Goal: Task Accomplishment & Management: Complete application form

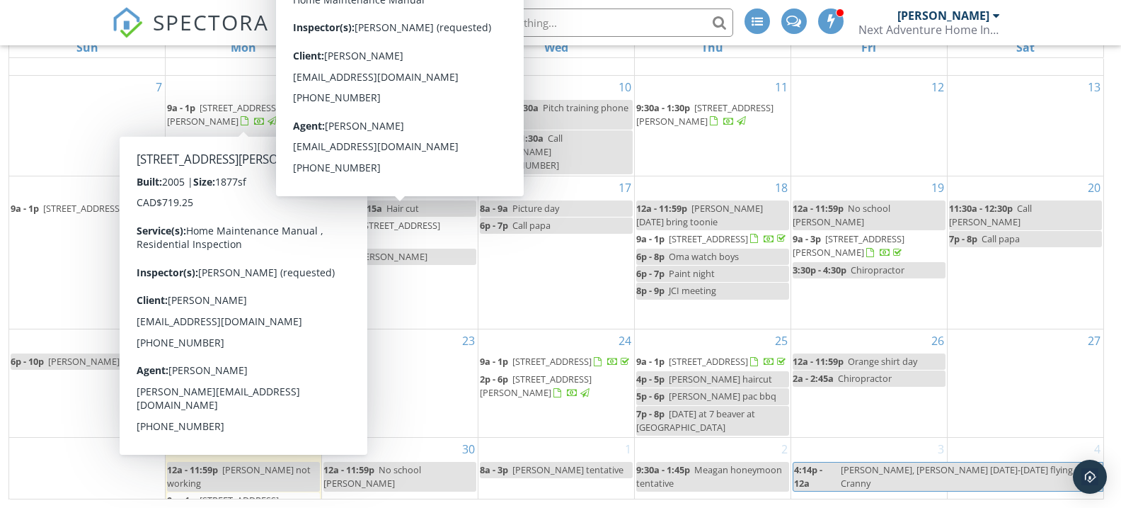
scroll to position [231, 0]
click at [412, 401] on div "23" at bounding box center [400, 384] width 156 height 108
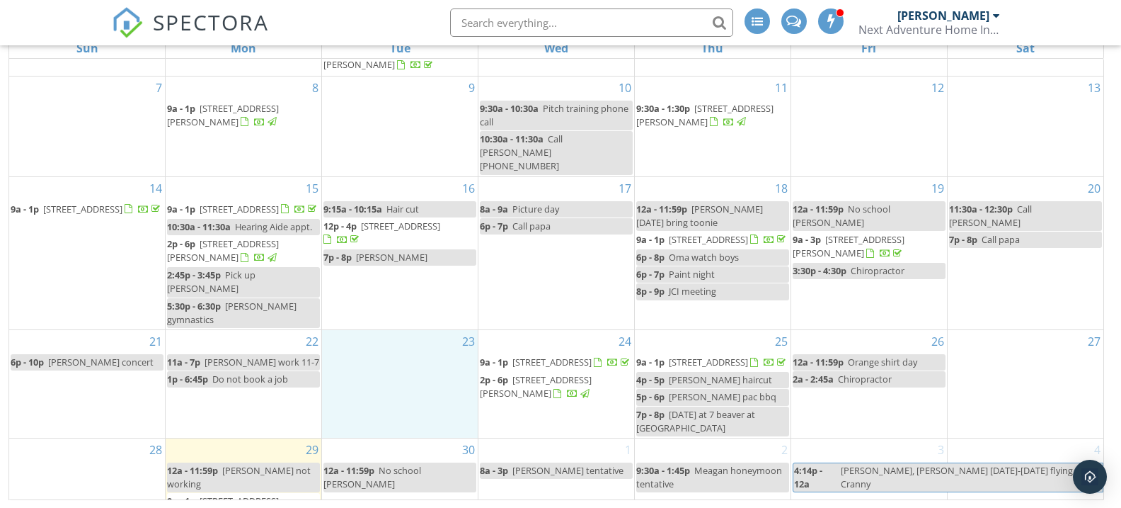
click at [253, 494] on span "1975 Jim Smith Lake Rd, Cranbrook V1C 6W1" at bounding box center [223, 507] width 112 height 26
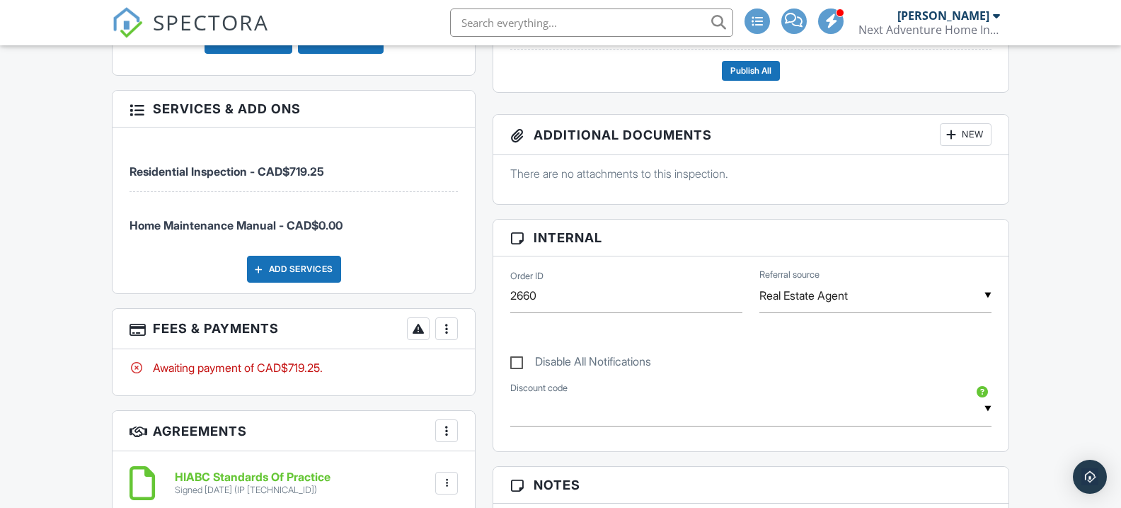
scroll to position [748, 1]
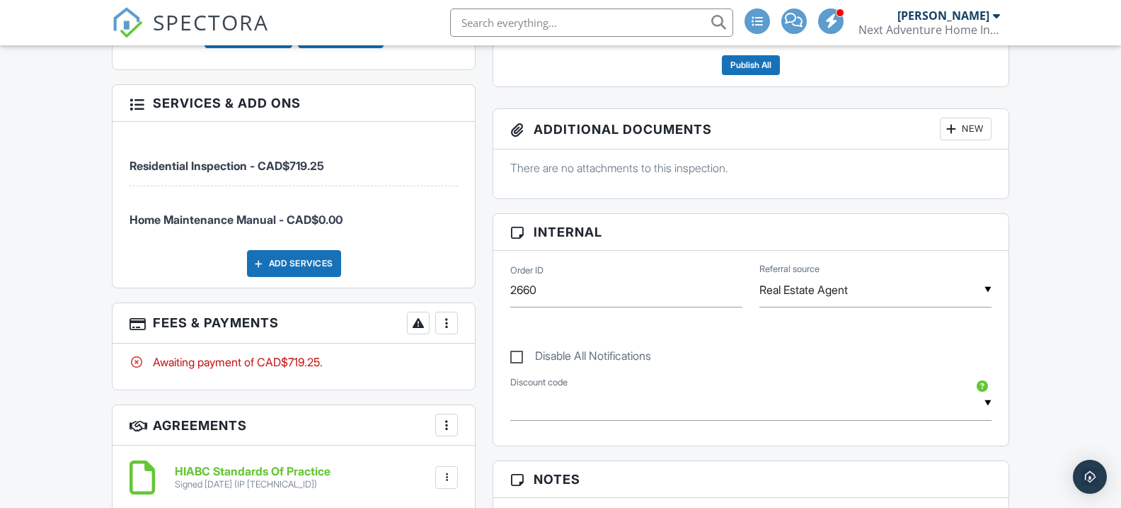
click at [443, 327] on div at bounding box center [447, 323] width 14 height 14
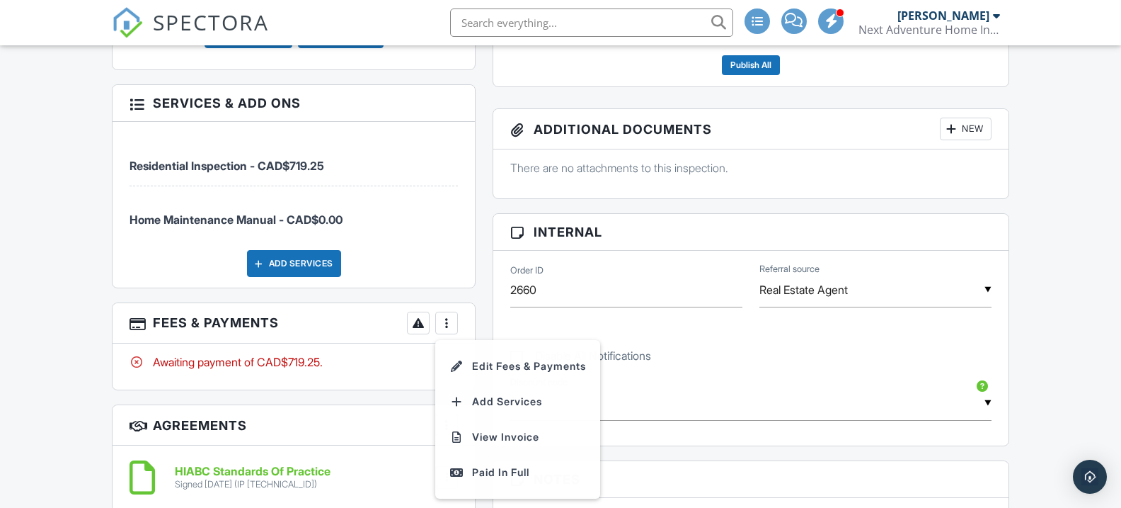
scroll to position [748, 0]
click at [476, 464] on div "Paid In Full" at bounding box center [517, 472] width 137 height 17
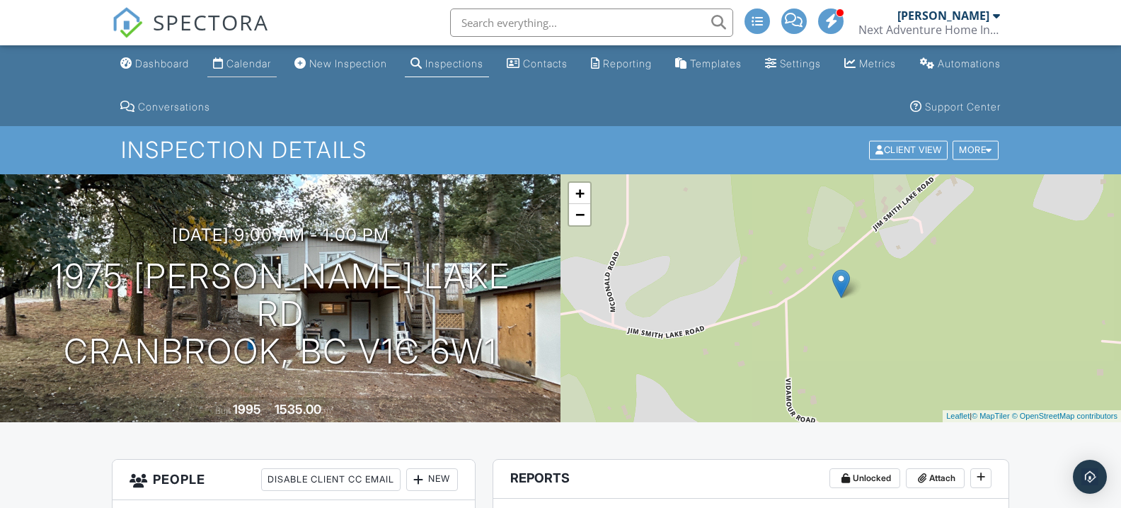
click at [258, 61] on div "Calendar" at bounding box center [249, 63] width 45 height 12
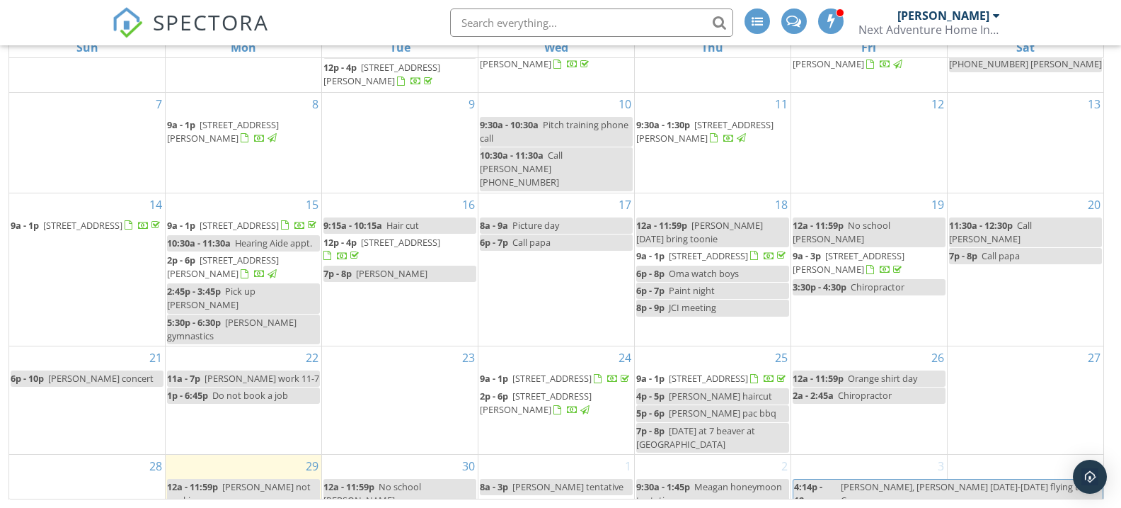
scroll to position [231, 0]
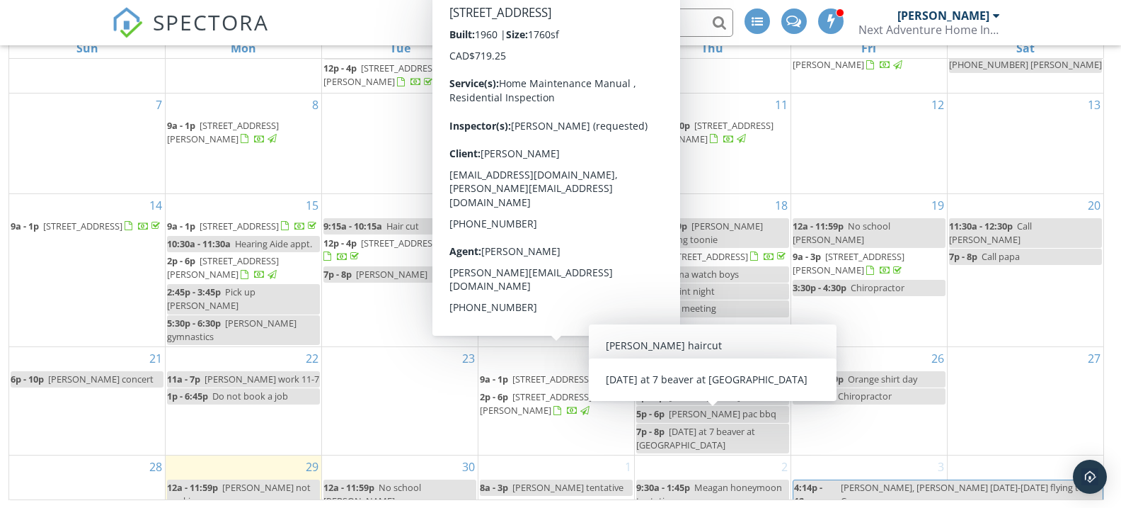
click at [699, 455] on div "2 9:30a - 1:45p Meagan honeymoon tentative 2p - 5:15p Jason Weldon tentative" at bounding box center [713, 498] width 156 height 87
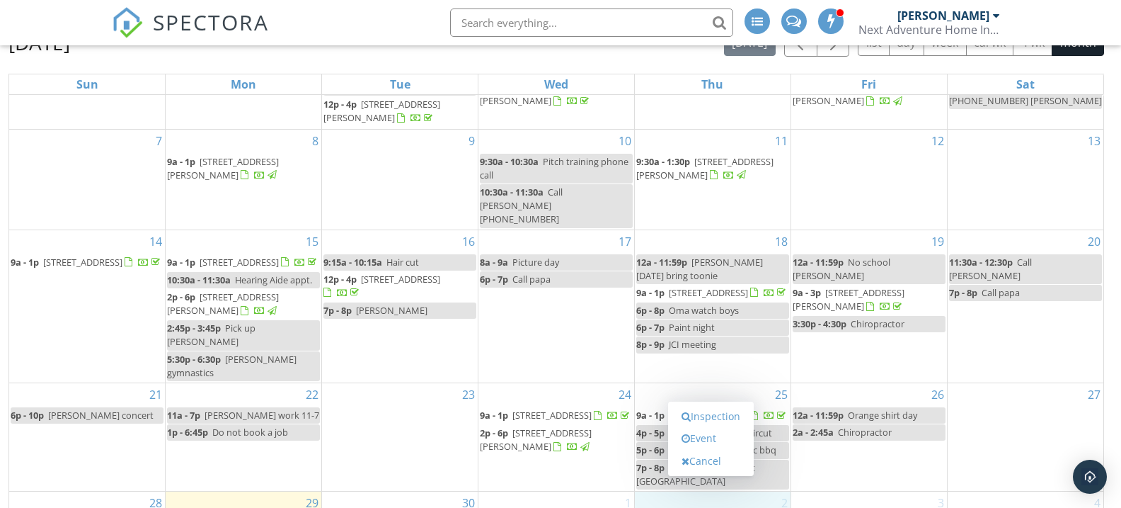
scroll to position [193, 0]
click at [706, 424] on link "Inspection" at bounding box center [711, 418] width 73 height 23
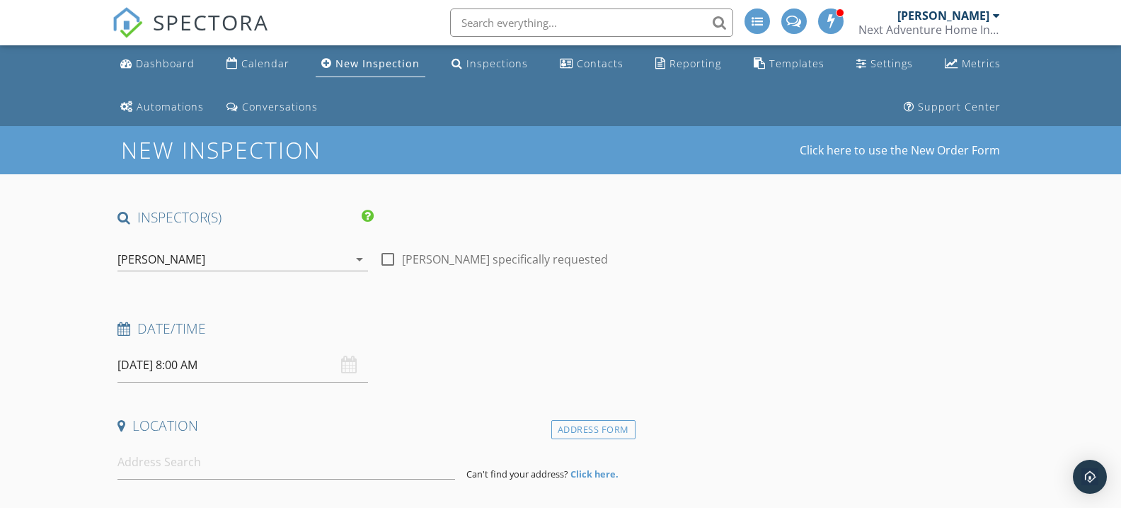
click at [382, 257] on div at bounding box center [388, 259] width 24 height 24
checkbox input "true"
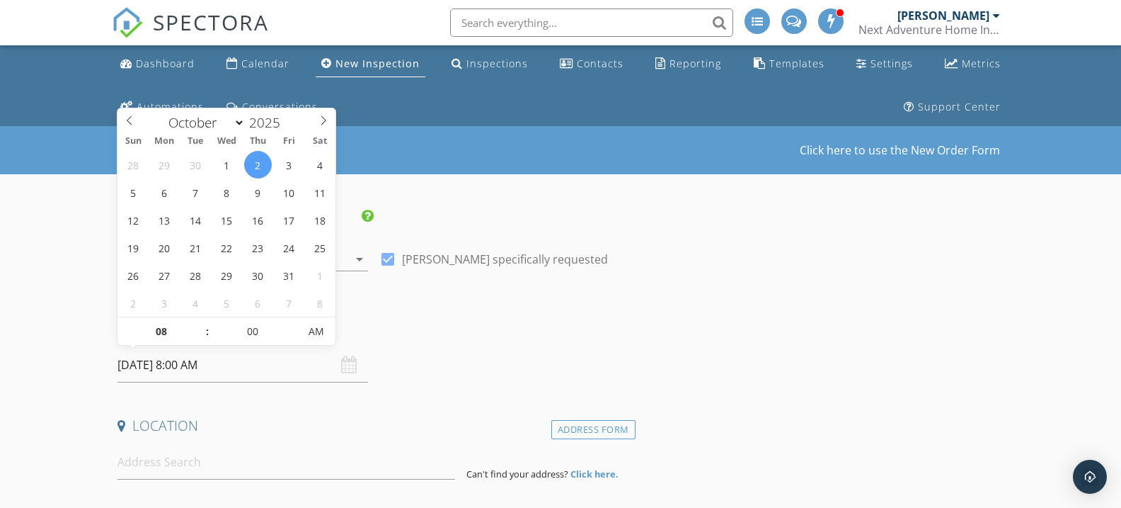
click at [189, 362] on input "2025/10/02 8:00 AM" at bounding box center [243, 365] width 251 height 35
type input "09"
type input "2025/10/02 9:00 AM"
click at [201, 319] on span at bounding box center [200, 324] width 10 height 14
type input "10"
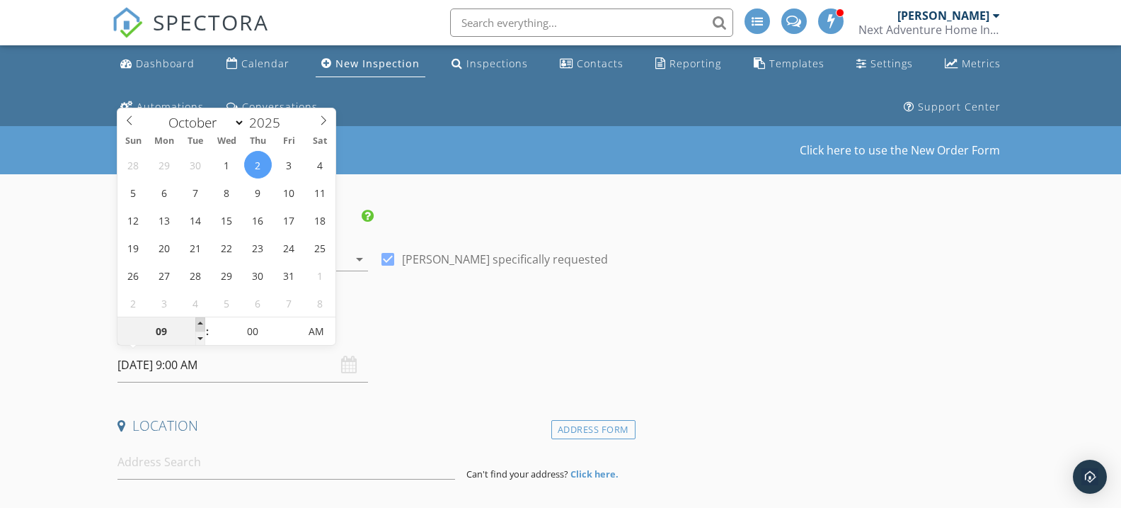
type input "2025/10/02 10:00 AM"
click at [201, 319] on span at bounding box center [200, 324] width 10 height 14
type input "09"
type input "2025/10/02 9:00 AM"
click at [197, 337] on span at bounding box center [200, 338] width 10 height 14
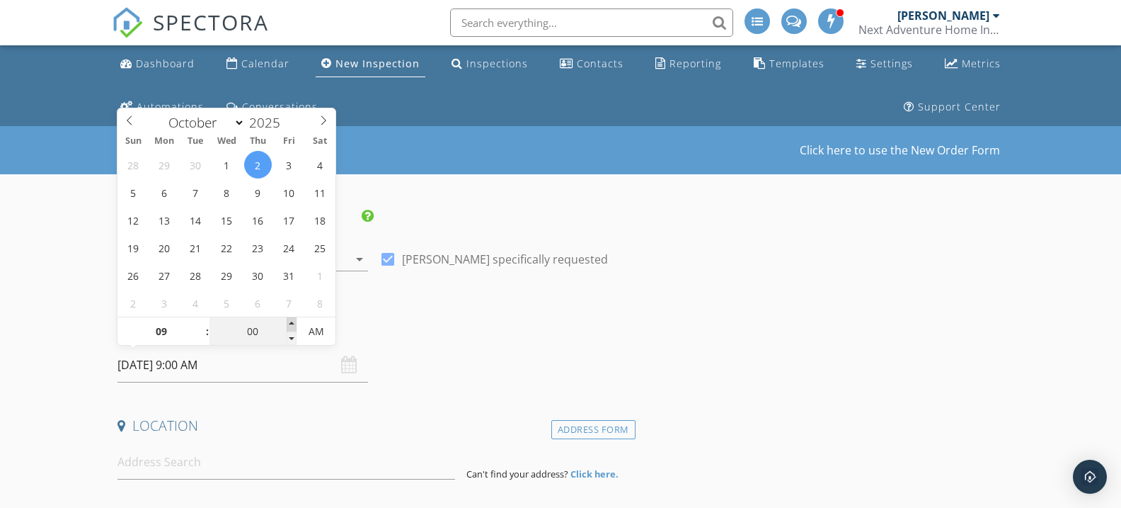
type input "05"
type input "2025/10/02 9:05 AM"
click at [293, 322] on span at bounding box center [292, 324] width 10 height 14
type input "10"
type input "2025/10/02 9:10 AM"
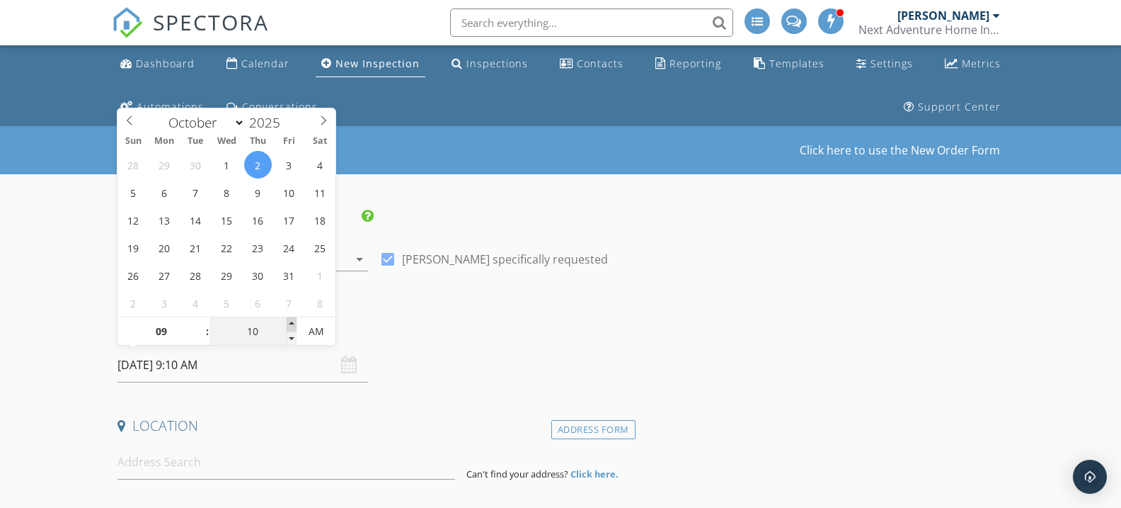
click at [293, 322] on span at bounding box center [292, 324] width 10 height 14
type input "15"
type input "[DATE] 9:15 AM"
click at [293, 322] on span at bounding box center [292, 324] width 10 height 14
click at [451, 326] on h4 "Date/Time" at bounding box center [374, 328] width 512 height 18
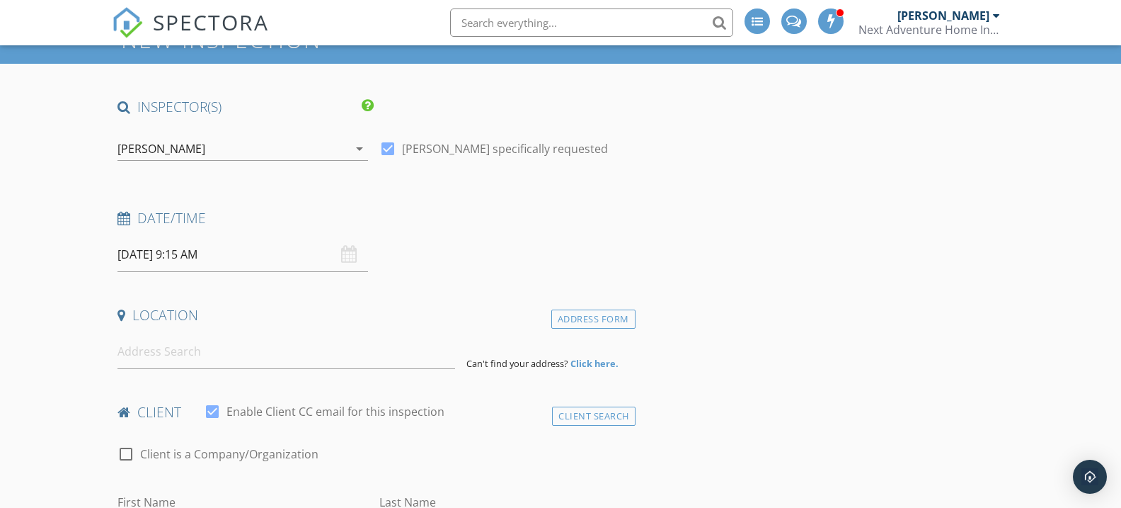
scroll to position [125, 0]
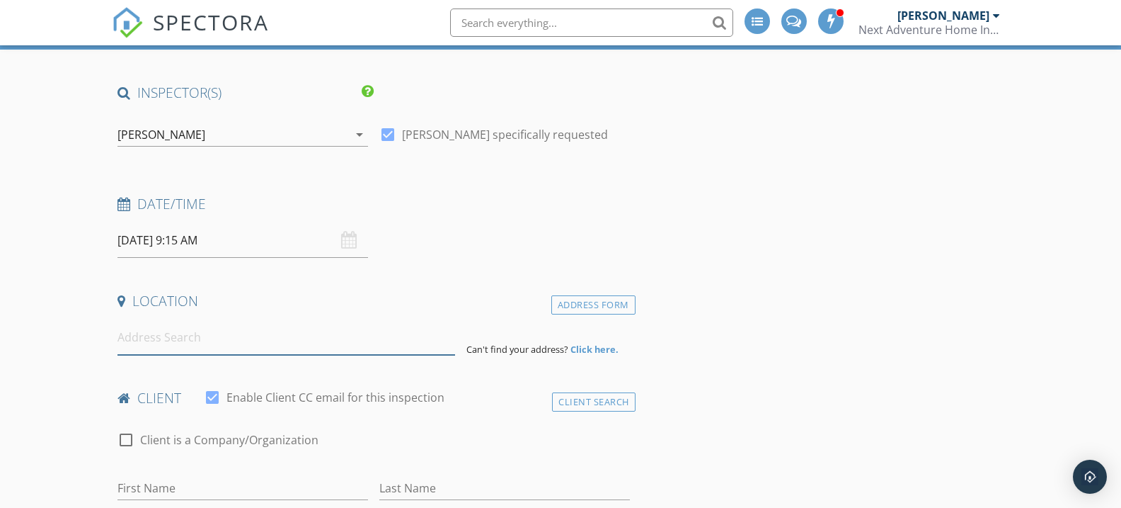
click at [355, 344] on input at bounding box center [287, 337] width 338 height 35
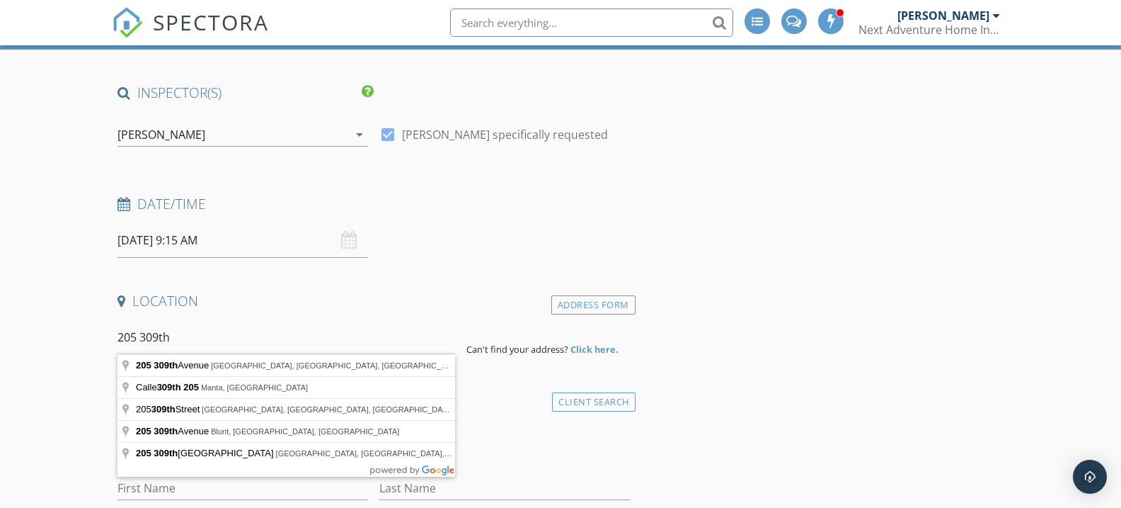
scroll to position [123, 0]
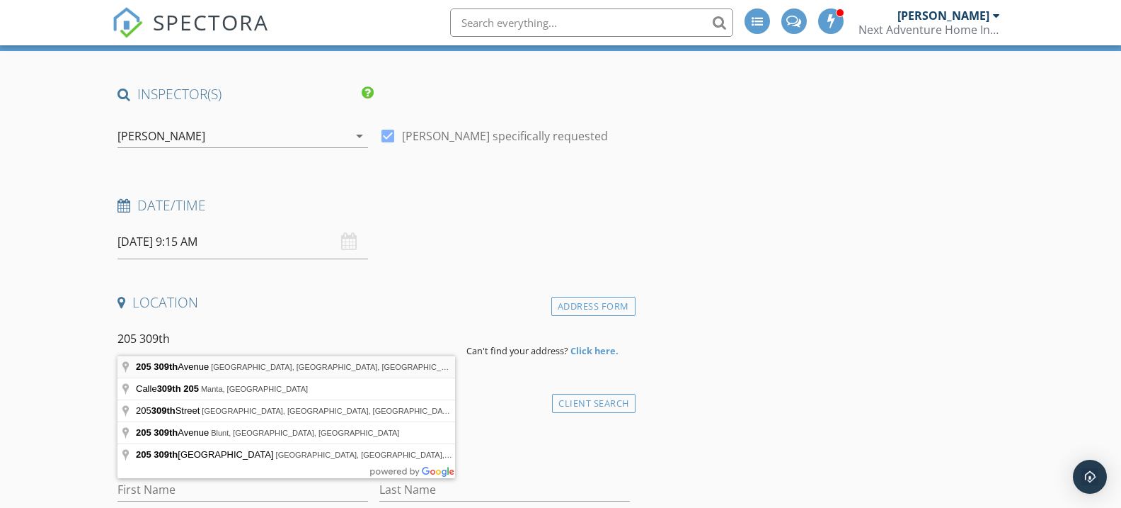
type input "205 309th Avenue, Kimberley, BC, Canada"
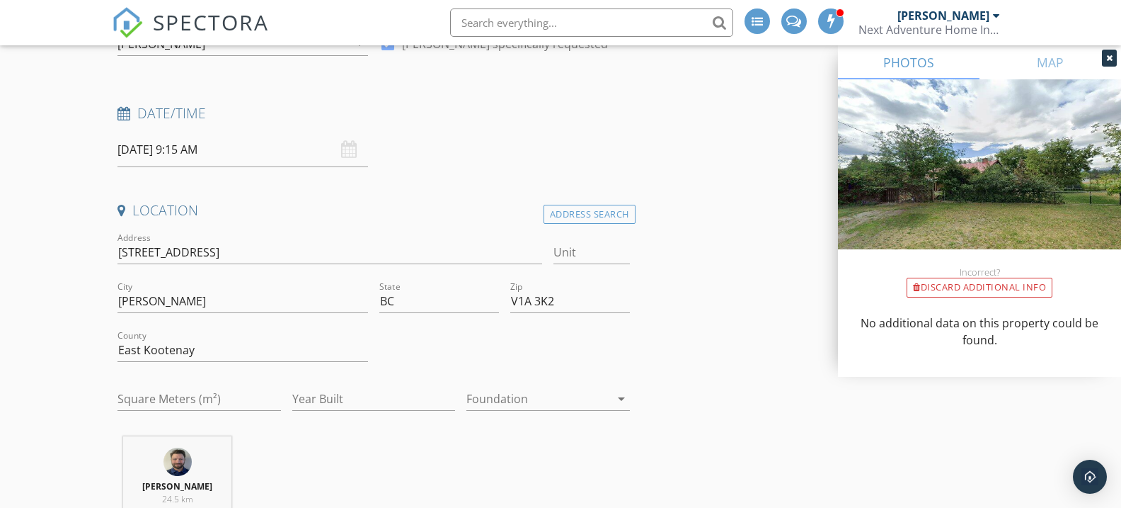
scroll to position [215, 0]
click at [391, 394] on input "Year Built" at bounding box center [373, 398] width 163 height 23
click at [390, 394] on input "Year Built" at bounding box center [373, 398] width 163 height 23
type input "1954"
click at [193, 395] on input "Square Meters (m²)" at bounding box center [199, 398] width 163 height 23
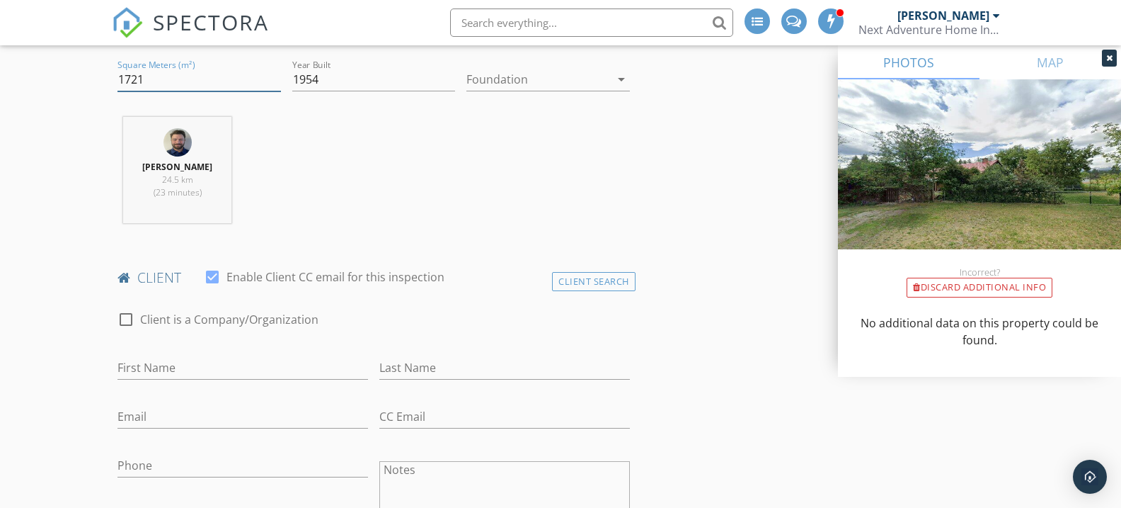
scroll to position [538, 0]
type input "1721"
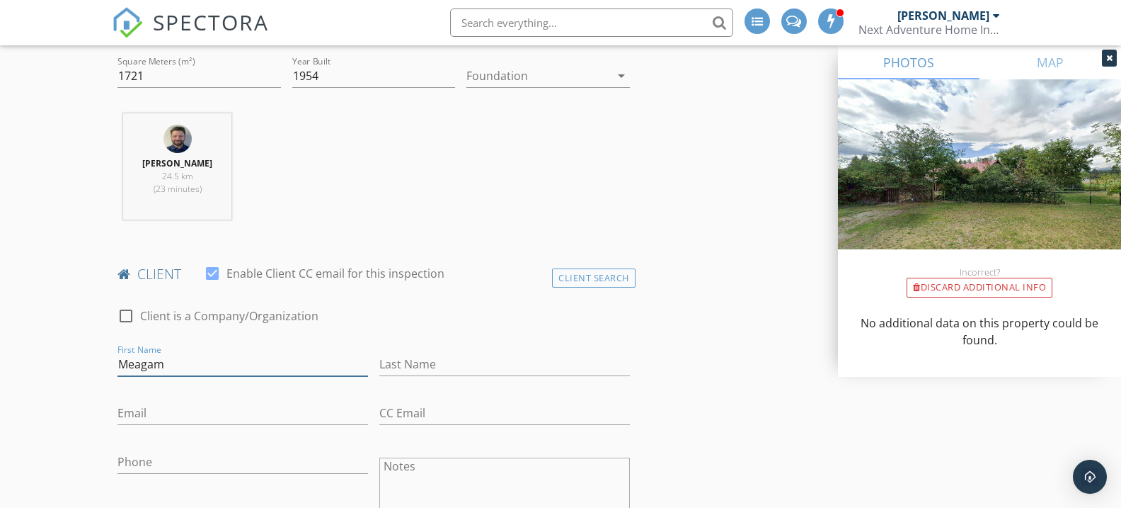
type input "Meagam"
type input "h"
type input "Honeymon"
drag, startPoint x: 164, startPoint y: 363, endPoint x: 180, endPoint y: 379, distance: 23.0
click at [164, 364] on input "Meagam" at bounding box center [243, 364] width 251 height 23
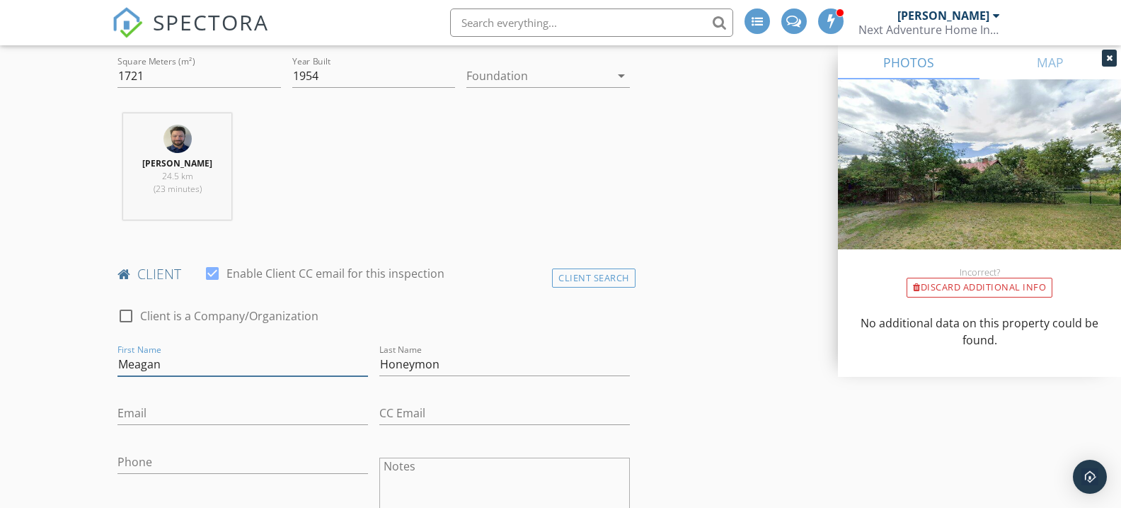
type input "Meagan"
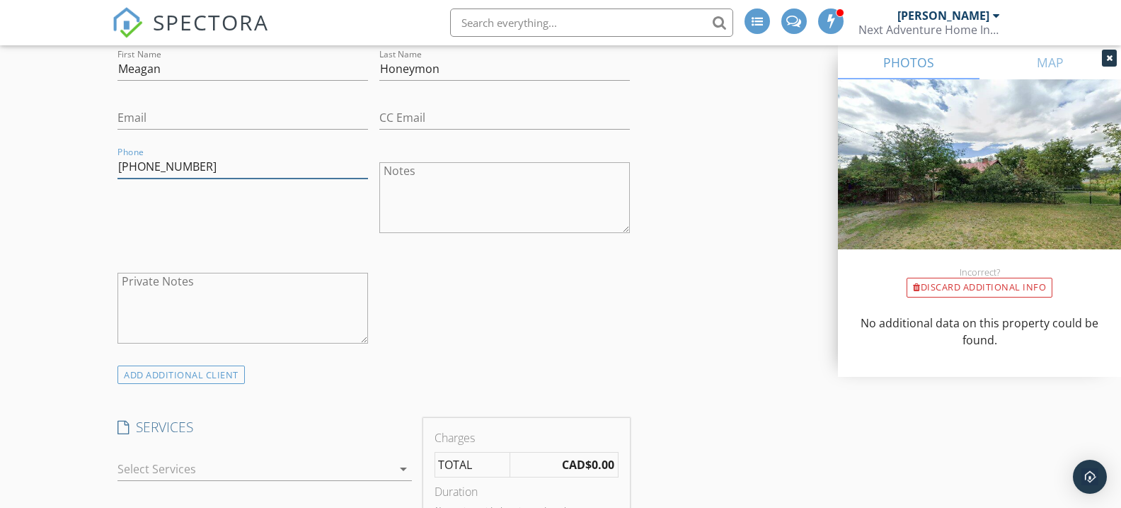
scroll to position [917, 0]
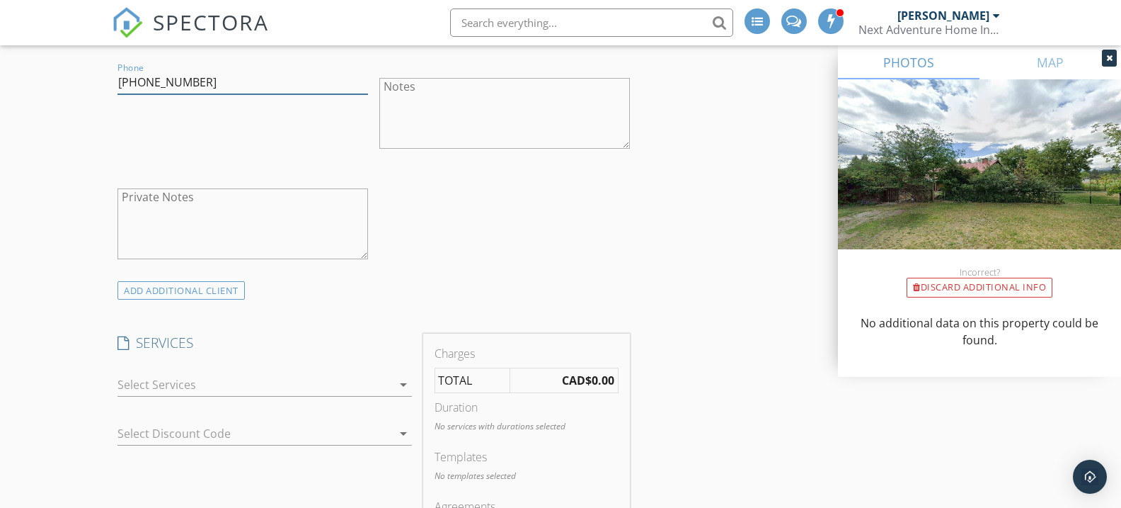
type input "[PHONE_NUMBER]"
click at [141, 386] on div at bounding box center [255, 384] width 274 height 23
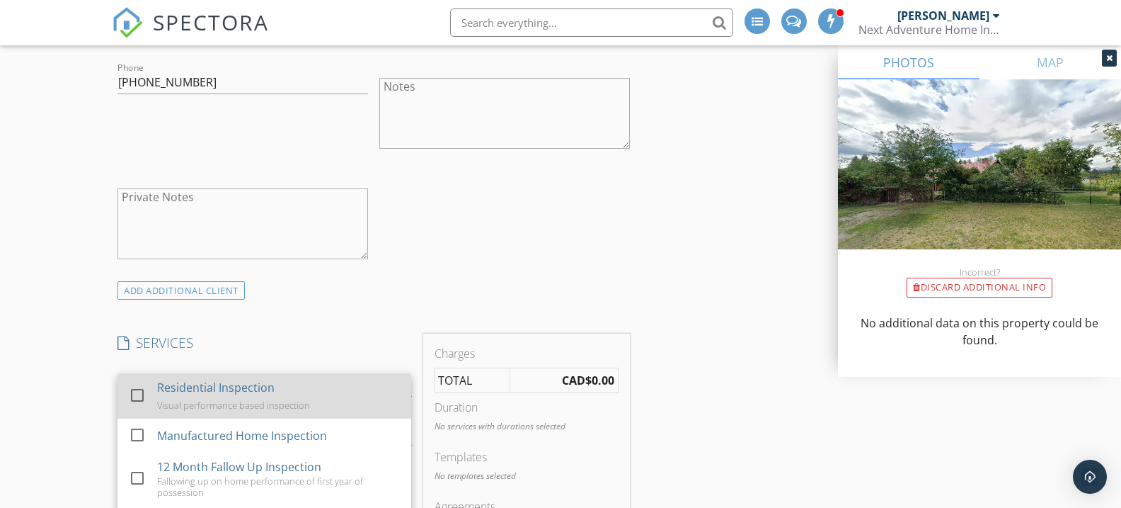
click at [139, 386] on div at bounding box center [137, 395] width 24 height 24
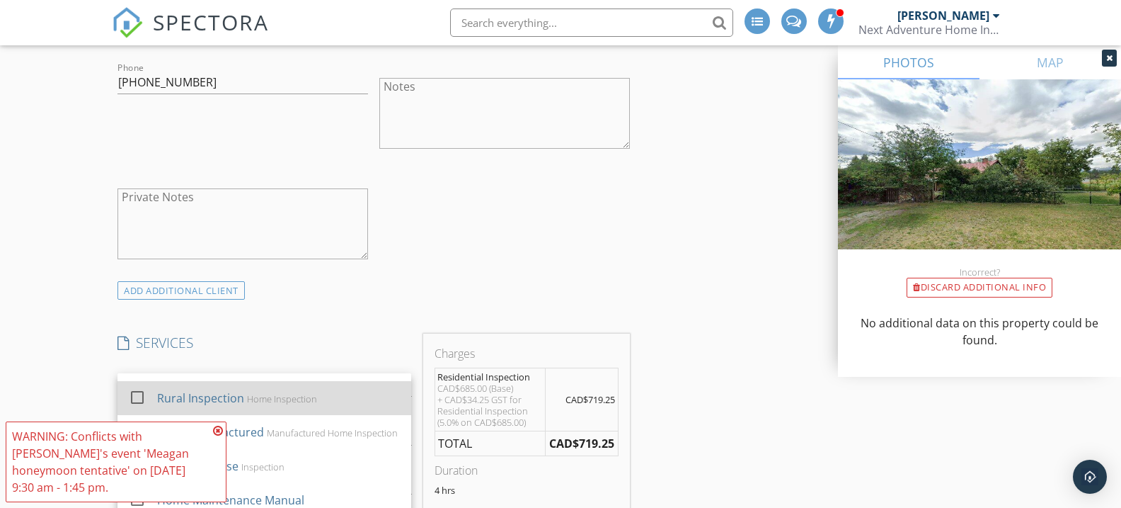
scroll to position [169, 0]
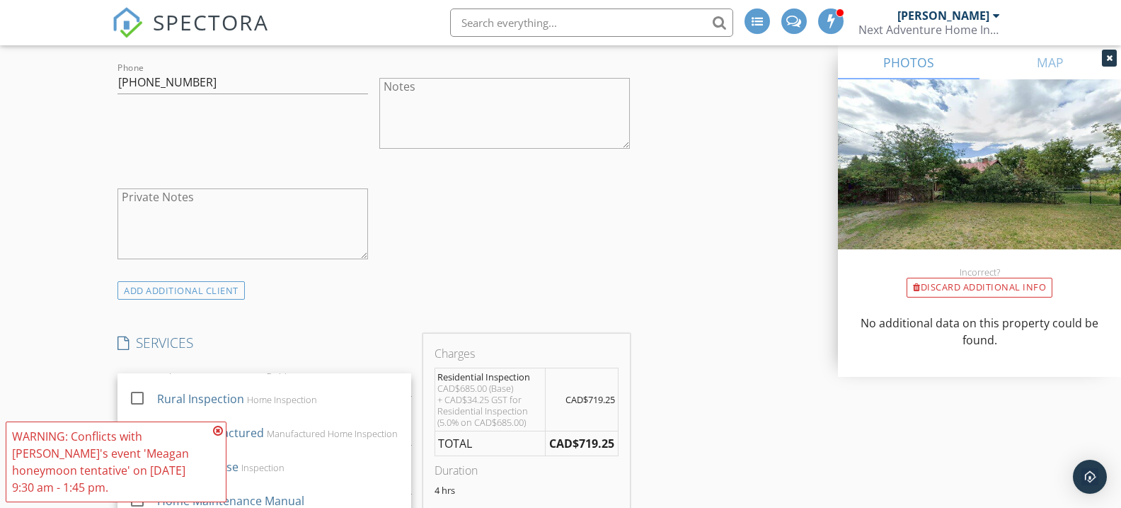
click at [216, 428] on icon at bounding box center [218, 430] width 10 height 11
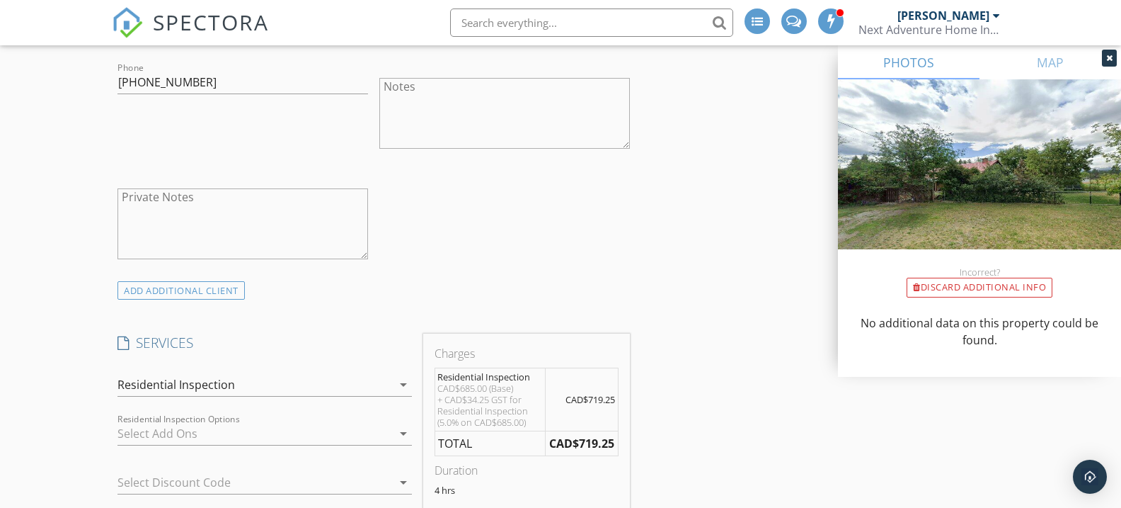
click at [211, 383] on div "Residential Inspection" at bounding box center [177, 384] width 118 height 13
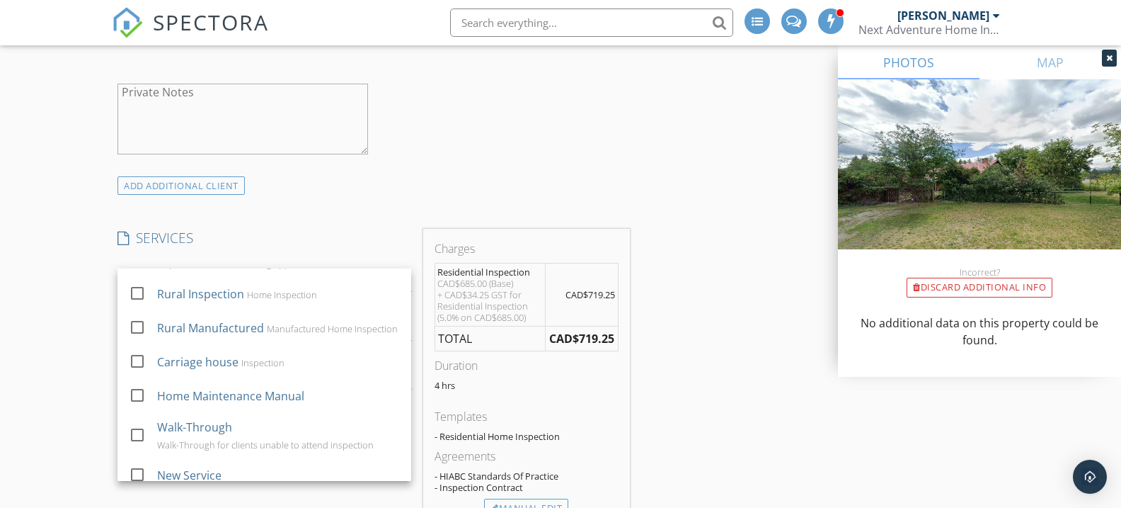
scroll to position [1029, 0]
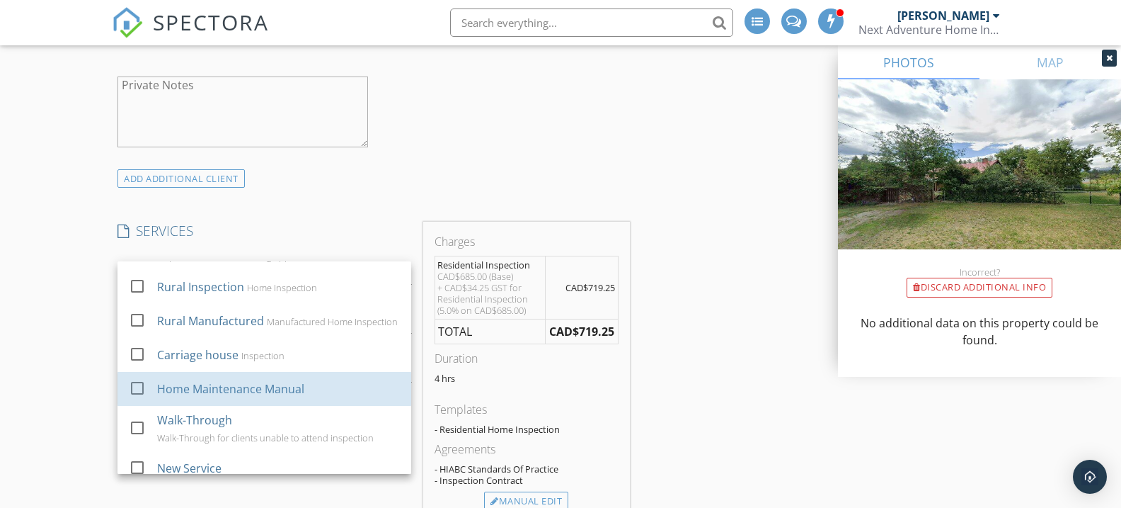
click at [211, 383] on div "Home Maintenance Manual" at bounding box center [230, 388] width 147 height 17
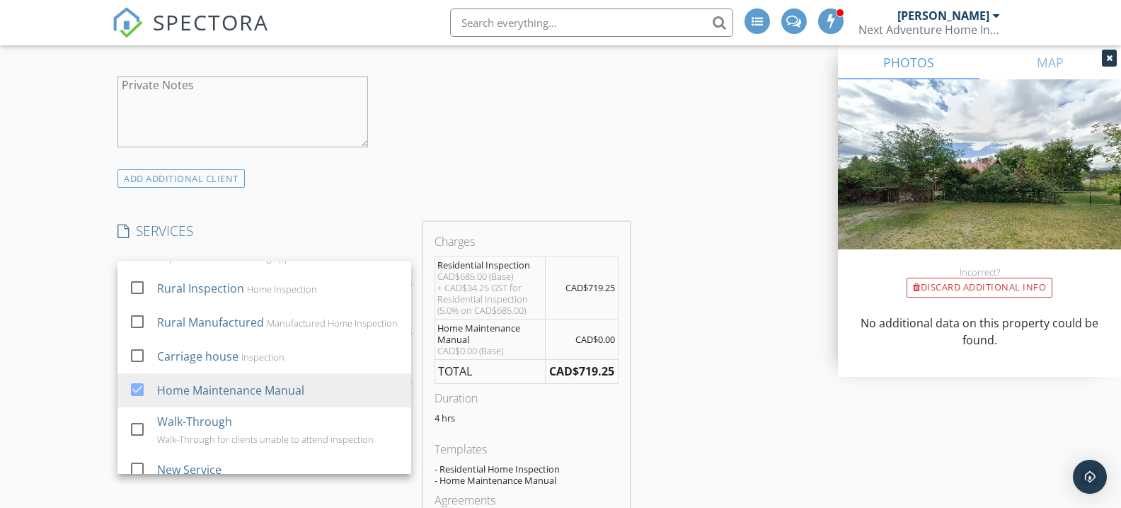
click at [83, 379] on div "New Inspection Click here to use the New Order Form INSPECTOR(S) check_box Nic …" at bounding box center [560, 436] width 1121 height 2678
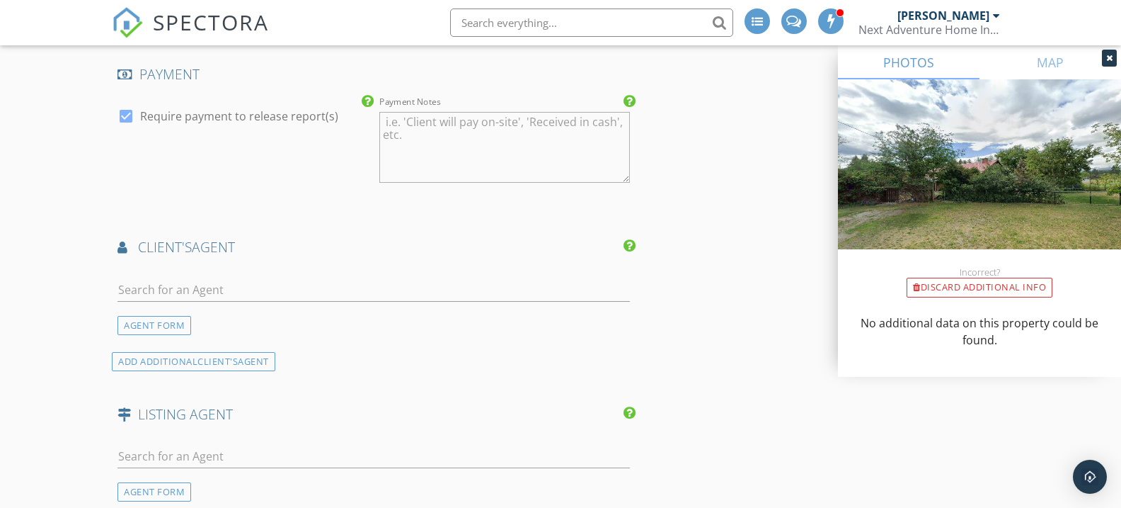
scroll to position [1680, 0]
click at [202, 293] on input "text" at bounding box center [374, 288] width 512 height 23
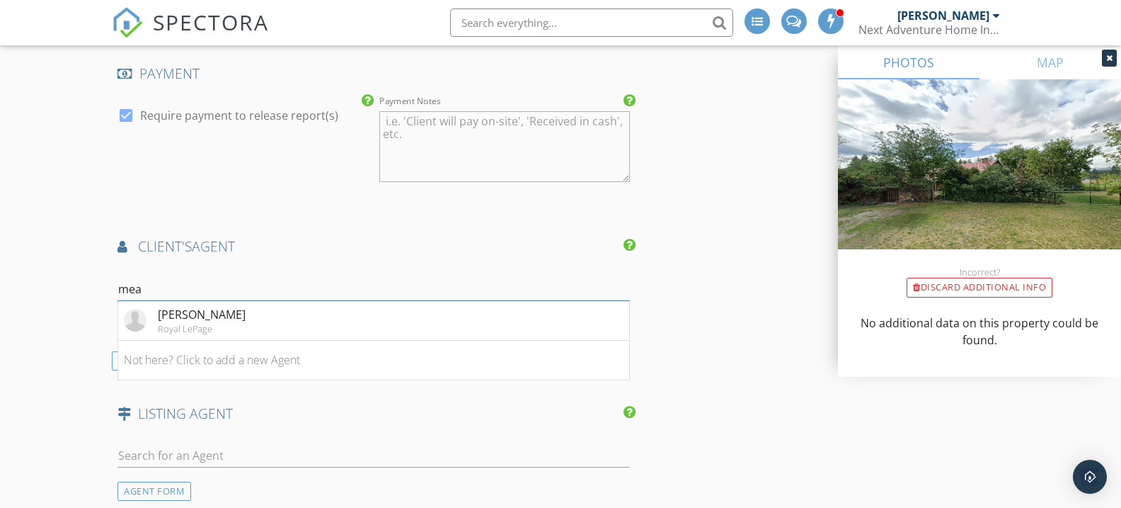
scroll to position [1671, 0]
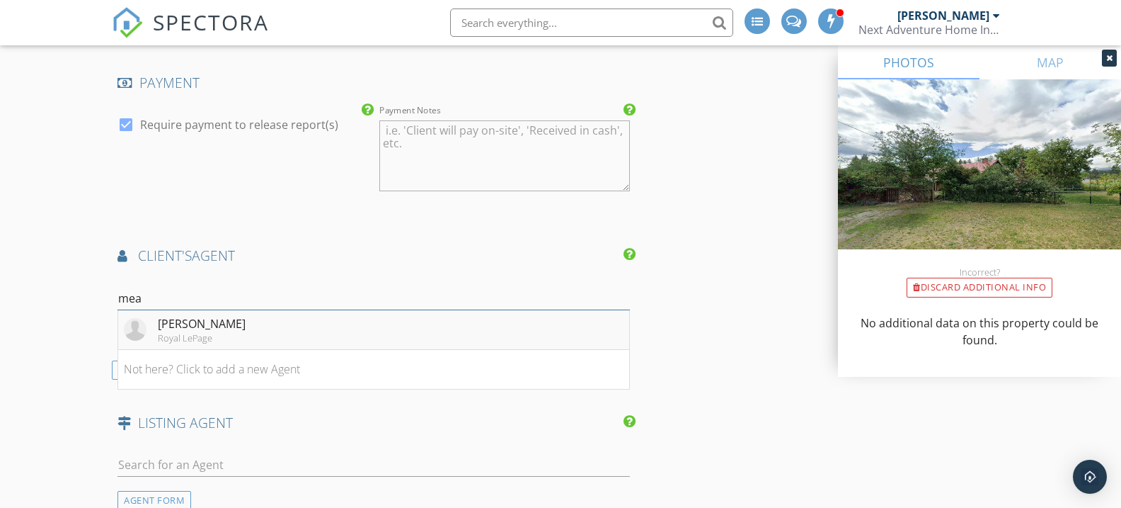
type input "mea"
click at [201, 319] on div "Meagan Honeyman" at bounding box center [202, 323] width 88 height 17
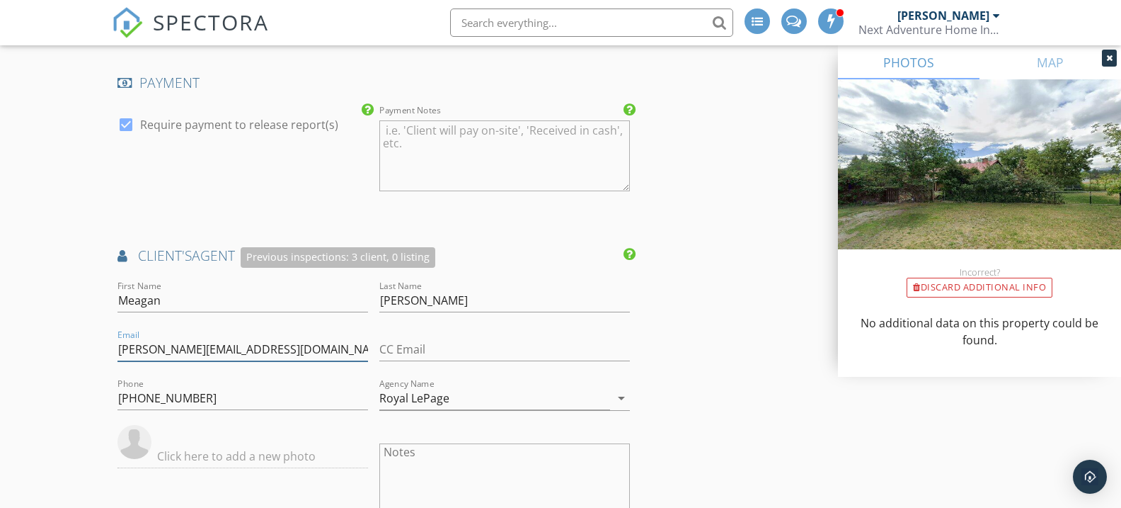
drag, startPoint x: 269, startPoint y: 341, endPoint x: 153, endPoint y: 333, distance: 116.4
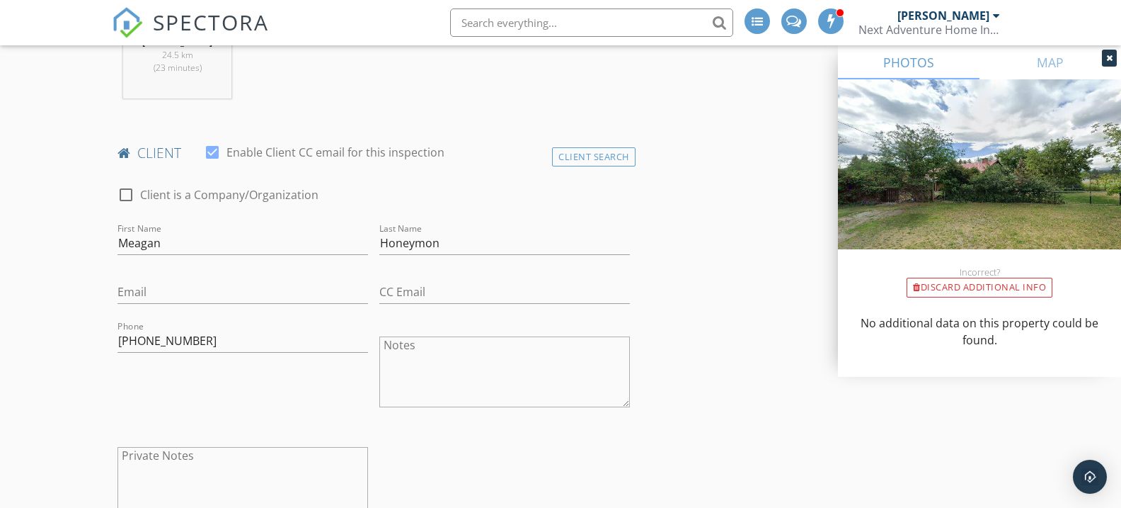
scroll to position [653, 0]
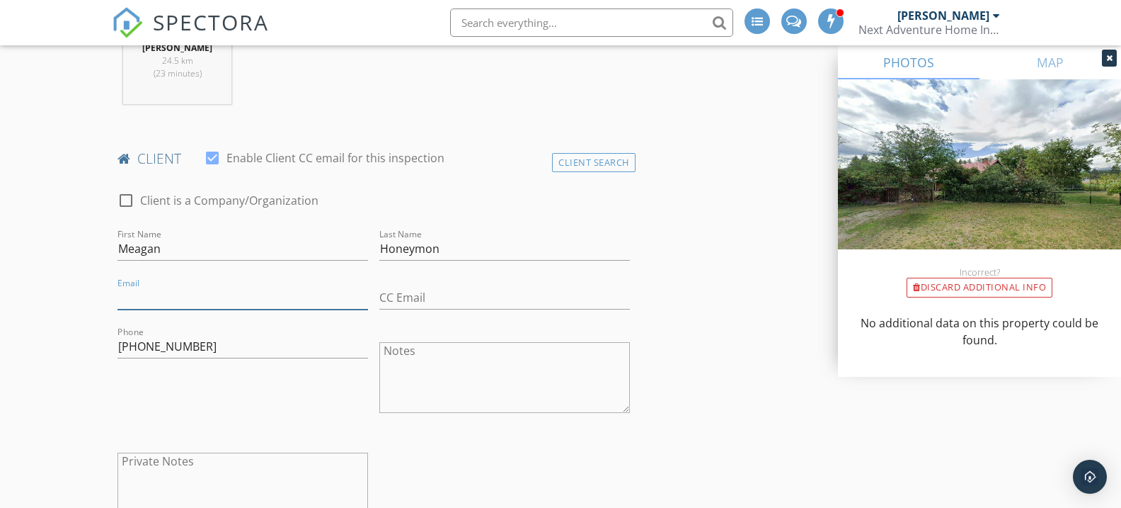
paste input "honeyman@royallepage.ca"
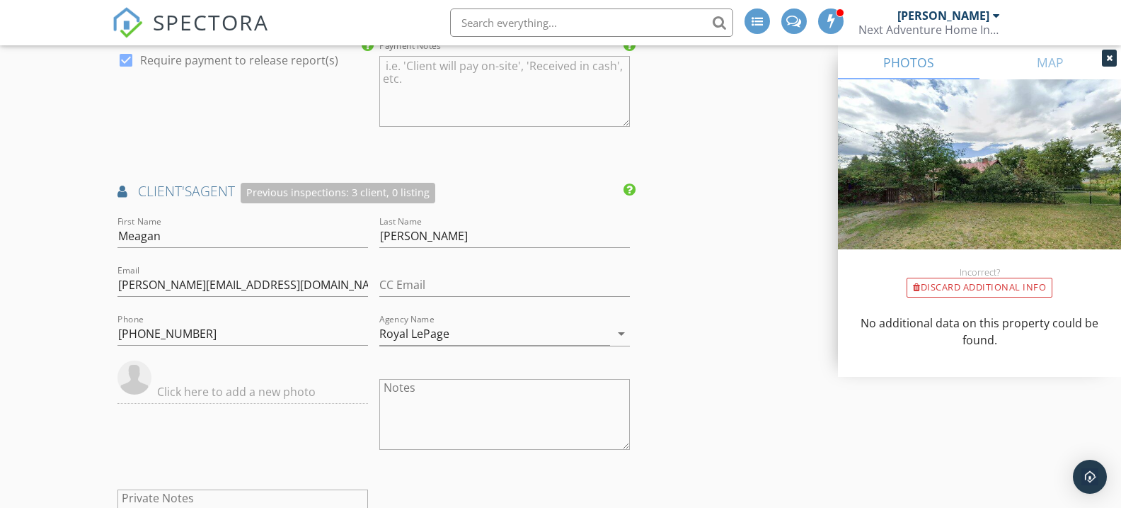
scroll to position [1739, 0]
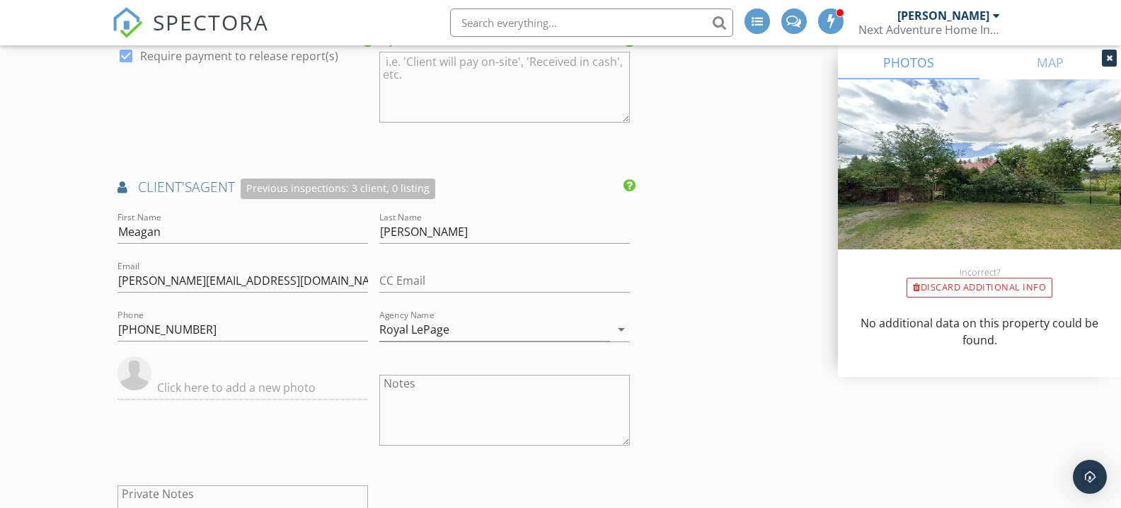
type input "honeyman@royallepage.ca"
drag, startPoint x: 208, startPoint y: 329, endPoint x: 99, endPoint y: 315, distance: 109.9
drag, startPoint x: 189, startPoint y: 264, endPoint x: 96, endPoint y: 268, distance: 92.8
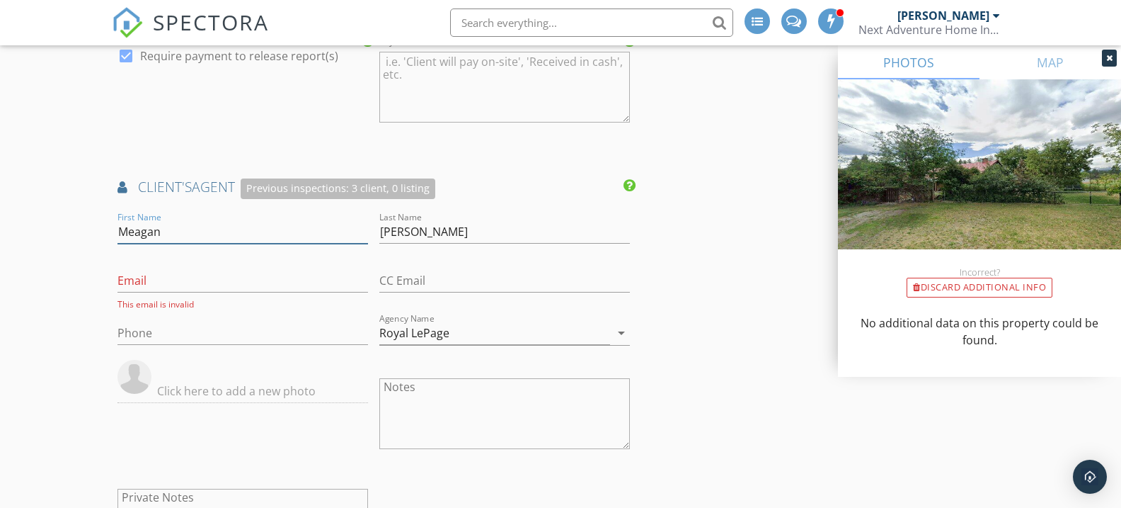
drag, startPoint x: 178, startPoint y: 227, endPoint x: 114, endPoint y: 225, distance: 63.7
drag, startPoint x: 458, startPoint y: 233, endPoint x: 334, endPoint y: 222, distance: 124.4
drag, startPoint x: 459, startPoint y: 230, endPoint x: 342, endPoint y: 227, distance: 116.8
click at [342, 227] on div "First Name Last Name Honeyman Email This email is invalid CC Email Phone Agency…" at bounding box center [373, 395] width 523 height 372
drag, startPoint x: 469, startPoint y: 340, endPoint x: 389, endPoint y: 336, distance: 80.8
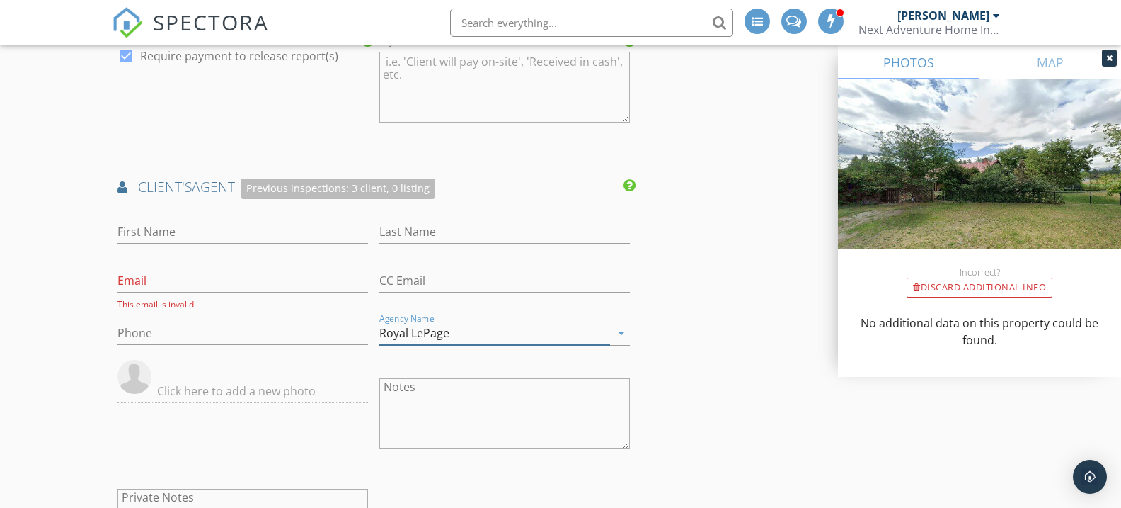
type input "R"
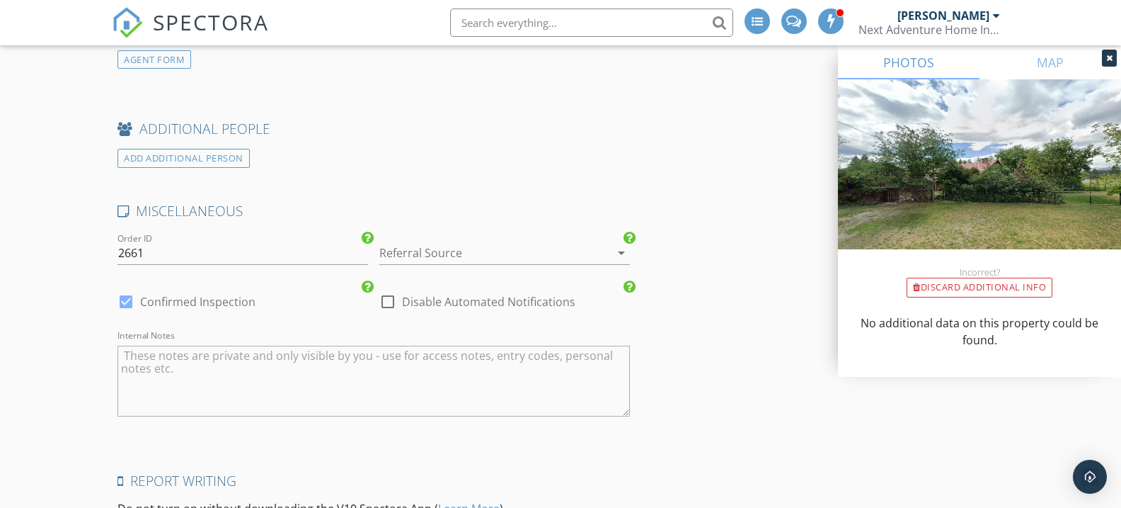
scroll to position [2451, 0]
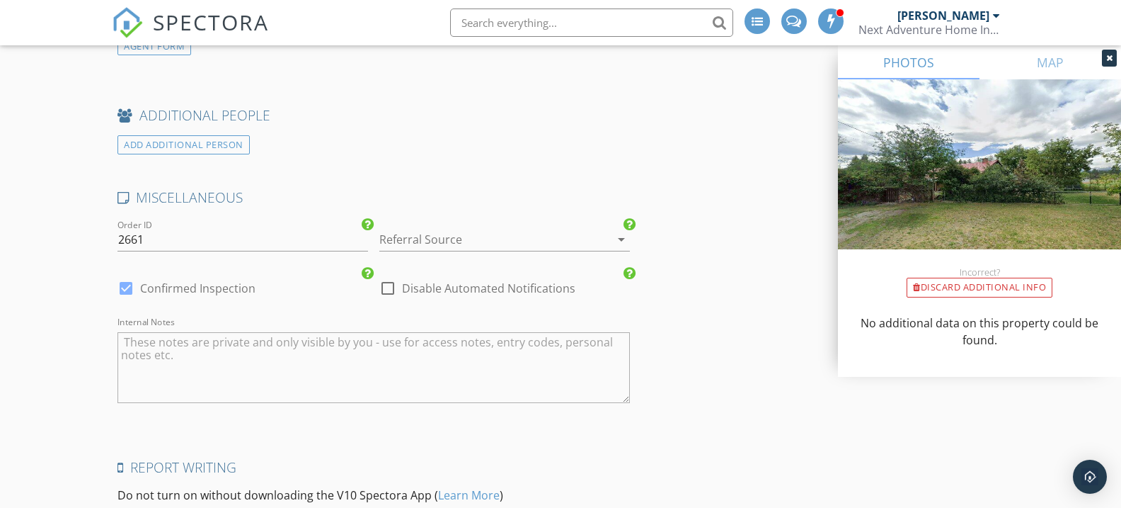
click at [403, 230] on div at bounding box center [484, 239] width 211 height 23
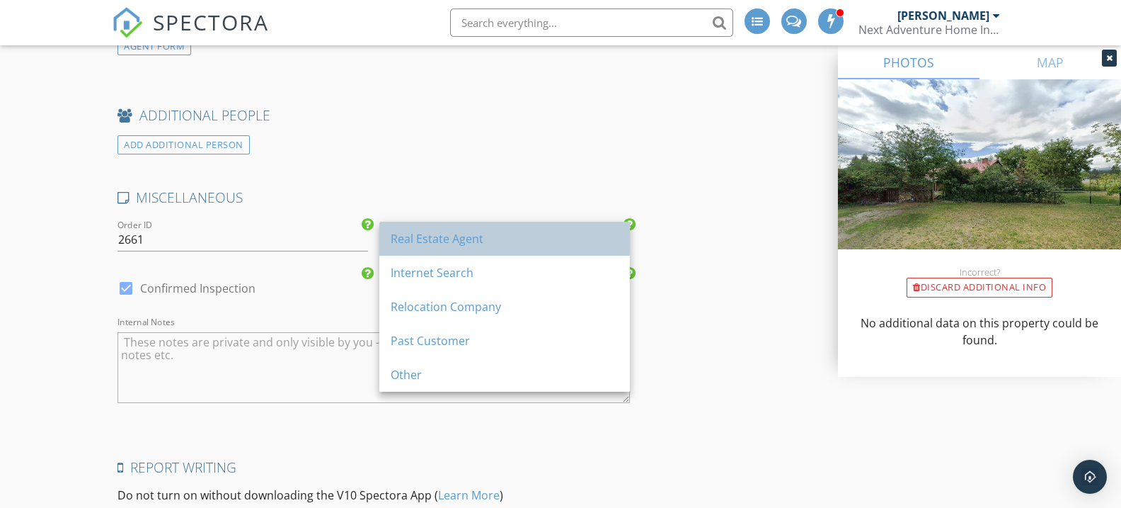
click at [401, 232] on div "Real Estate Agent" at bounding box center [505, 238] width 228 height 17
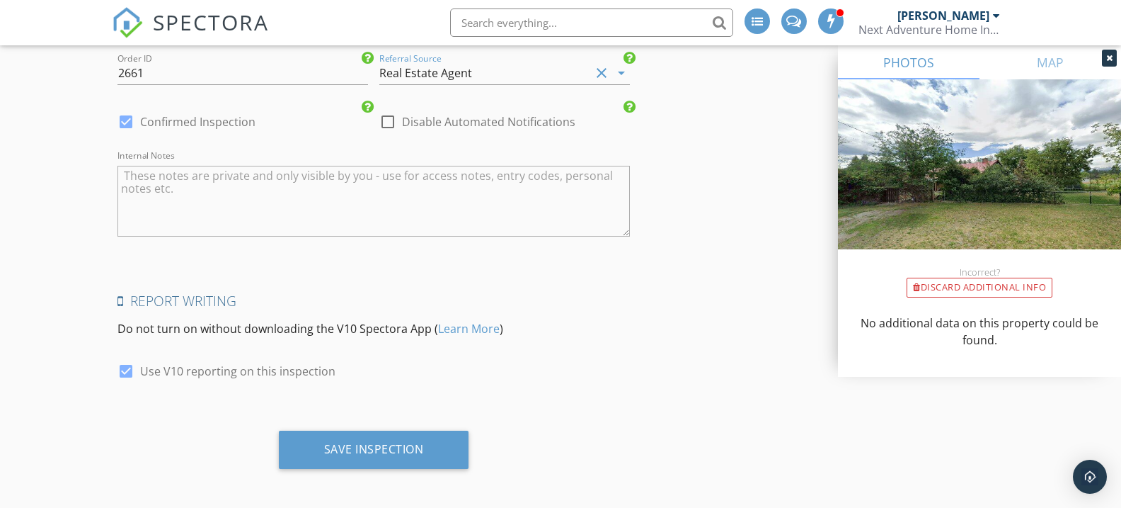
scroll to position [2616, 0]
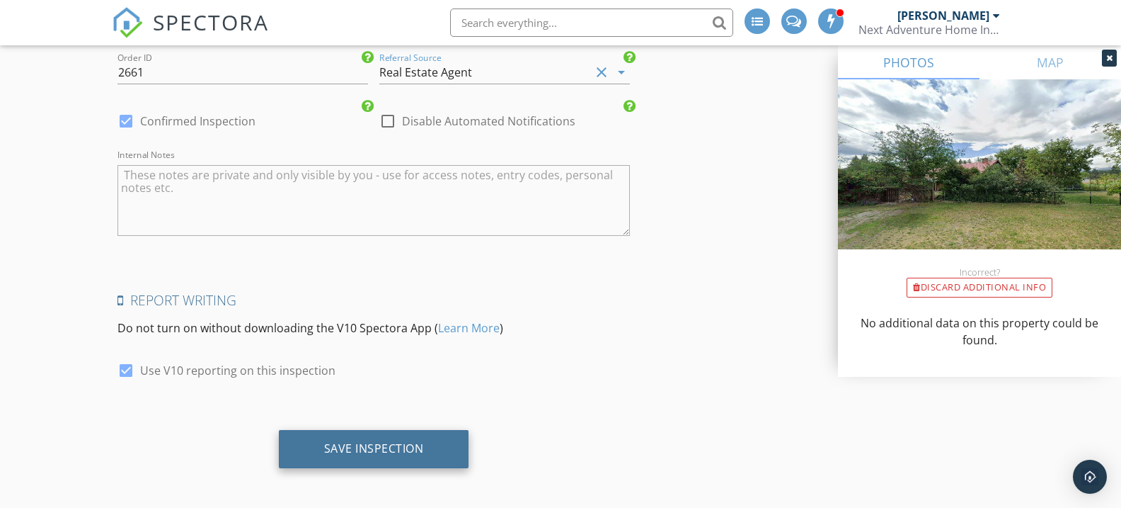
click at [372, 433] on div "Save Inspection" at bounding box center [374, 449] width 190 height 38
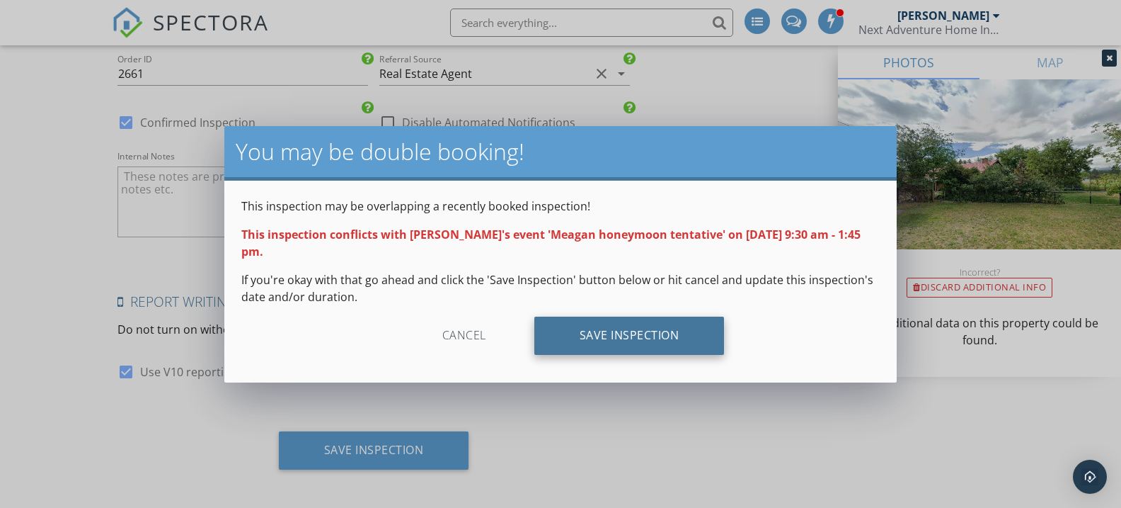
click at [590, 330] on div "Save Inspection" at bounding box center [629, 335] width 190 height 38
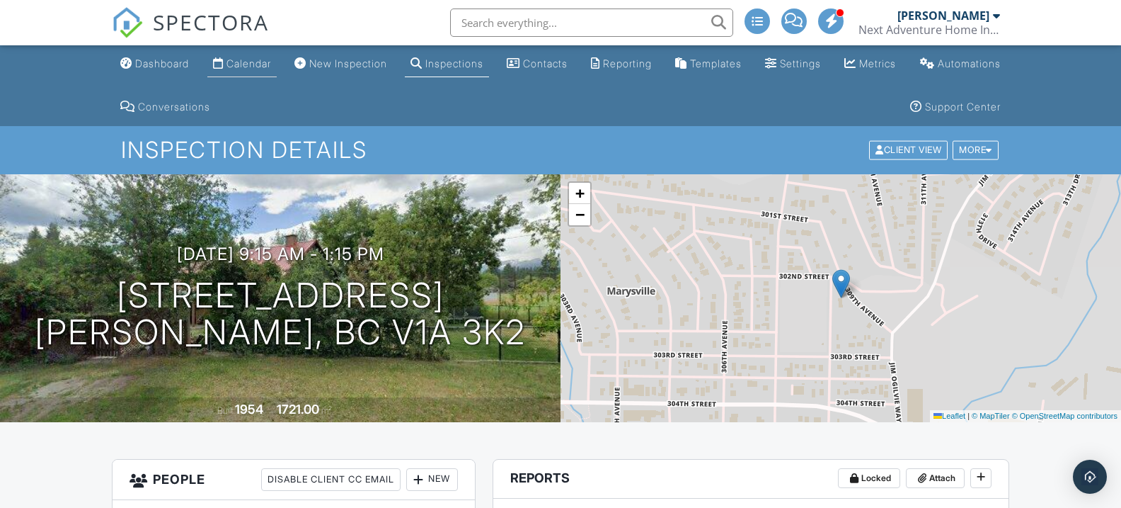
click at [260, 59] on div "Calendar" at bounding box center [249, 63] width 45 height 12
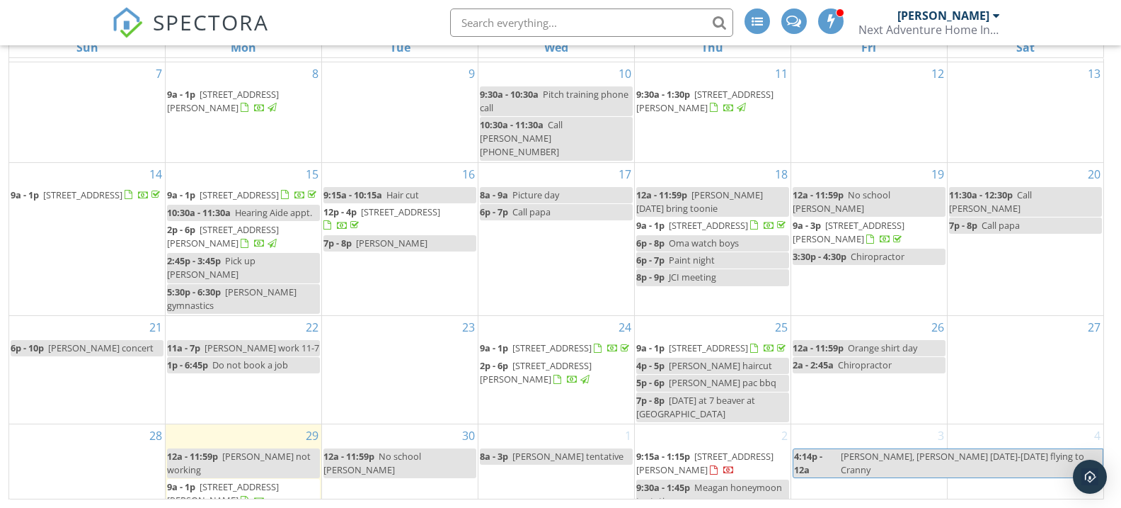
scroll to position [231, 0]
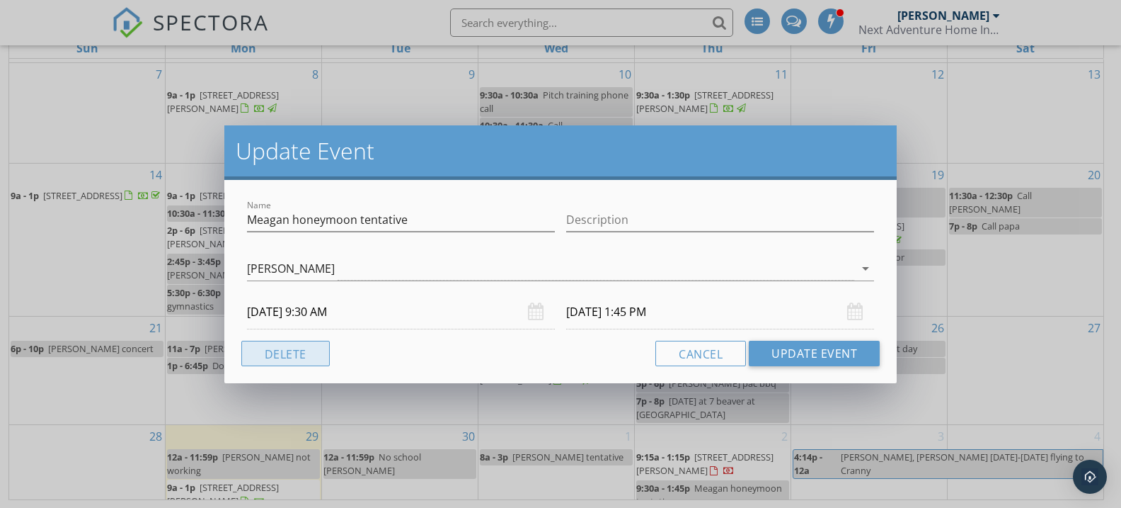
click at [321, 351] on button "Delete" at bounding box center [285, 352] width 88 height 25
